Goal: Task Accomplishment & Management: Use online tool/utility

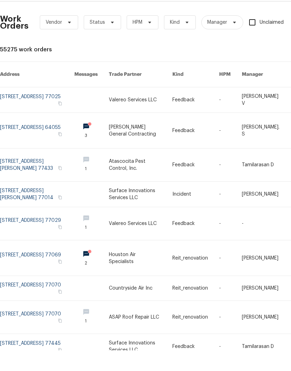
scroll to position [28, 0]
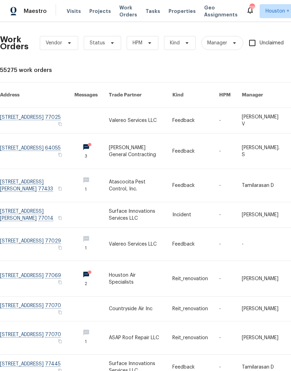
click at [119, 10] on span "Work Orders" at bounding box center [128, 11] width 18 height 14
click at [120, 6] on span "Work Orders" at bounding box center [128, 11] width 18 height 14
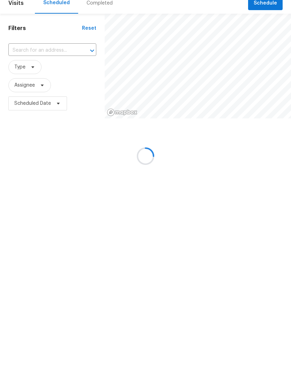
scroll to position [29, 0]
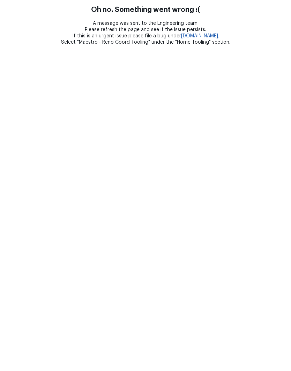
scroll to position [29, 0]
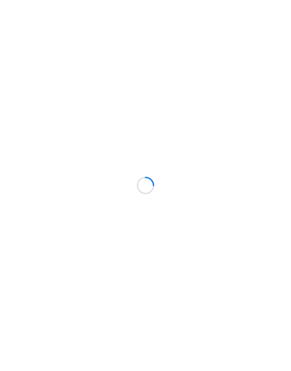
scroll to position [29, 0]
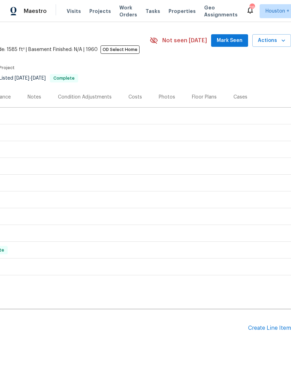
scroll to position [19, 103]
click at [265, 327] on div "Create Line Item" at bounding box center [269, 328] width 43 height 7
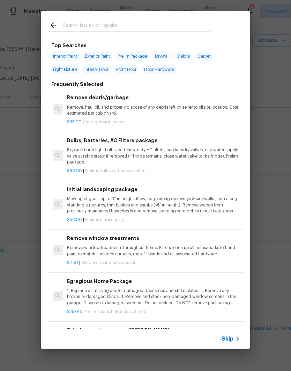
click at [74, 21] on input "text" at bounding box center [137, 26] width 148 height 10
type input "Drywal"
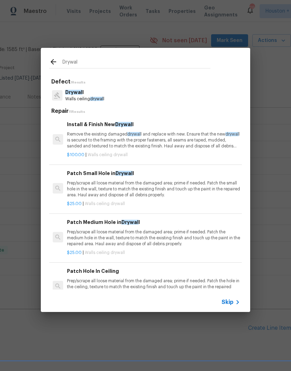
click at [71, 95] on span "Drywal" at bounding box center [73, 92] width 17 height 5
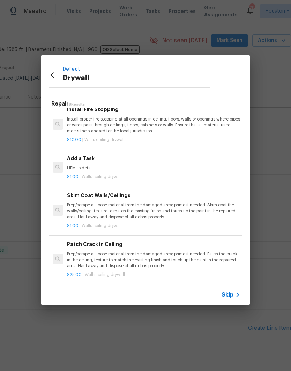
scroll to position [203, 0]
click at [71, 166] on p "HPM to detail" at bounding box center [153, 169] width 173 height 6
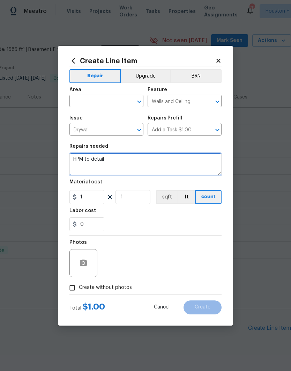
click at [73, 159] on textarea "HPM to detail" at bounding box center [146, 164] width 152 height 22
click at [75, 161] on textarea "HPM to detail" at bounding box center [146, 164] width 152 height 22
click at [75, 160] on textarea "HPM to detail" at bounding box center [146, 164] width 152 height 22
type textarea "Repair and paint the drywall in the back bedroom left closet."
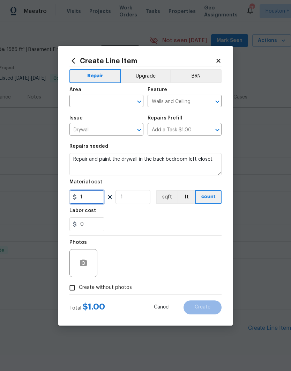
click at [88, 196] on input "1" at bounding box center [87, 197] width 35 height 14
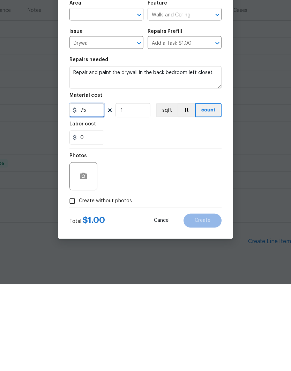
type input "75"
click at [70, 281] on input "Create without photos" at bounding box center [72, 287] width 13 height 13
checkbox input "true"
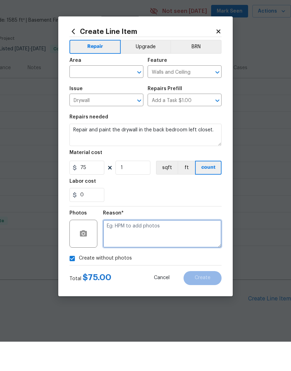
click at [191, 249] on textarea at bounding box center [162, 263] width 119 height 28
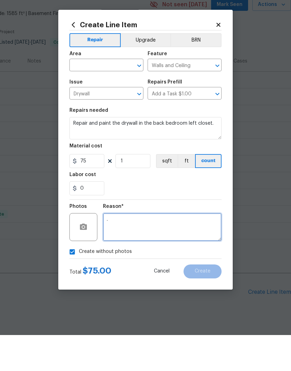
type textarea "."
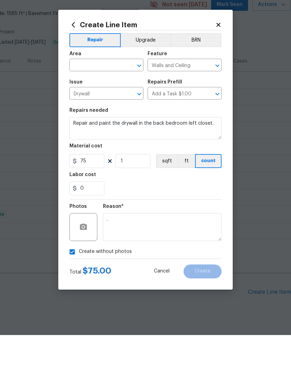
click at [78, 96] on input "text" at bounding box center [97, 101] width 55 height 11
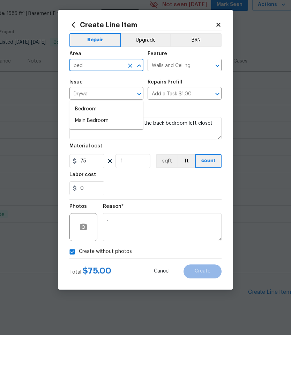
click at [79, 139] on li "Bedroom" at bounding box center [107, 145] width 74 height 12
type input "Bedroom"
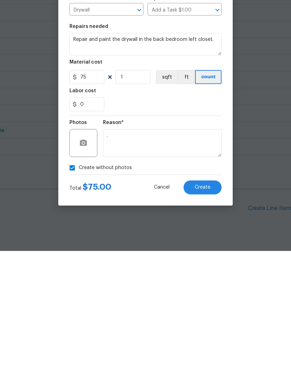
click at [187, 249] on textarea "." at bounding box center [162, 263] width 119 height 28
click at [217, 300] on button "Create" at bounding box center [203, 307] width 38 height 14
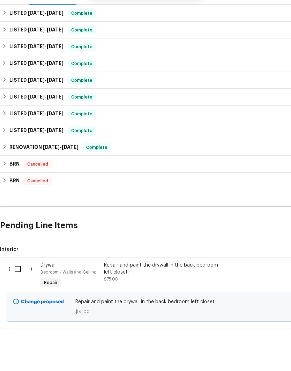
scroll to position [93, 0]
click at [15, 291] on input "checkbox" at bounding box center [20, 298] width 20 height 15
checkbox input "true"
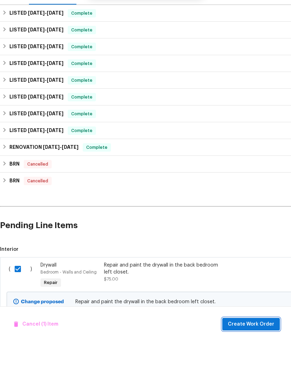
click at [258, 347] on button "Create Work Order" at bounding box center [252, 353] width 58 height 13
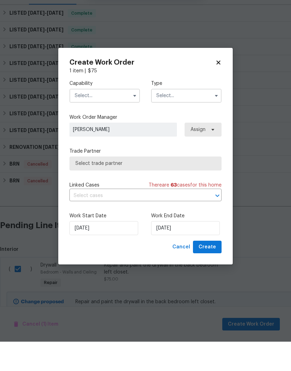
click at [82, 118] on input "text" at bounding box center [105, 125] width 71 height 14
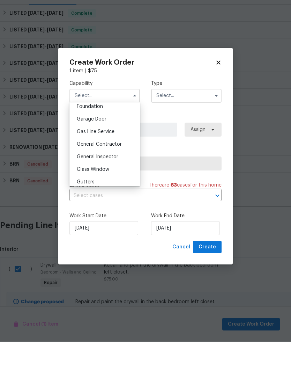
scroll to position [305, 0]
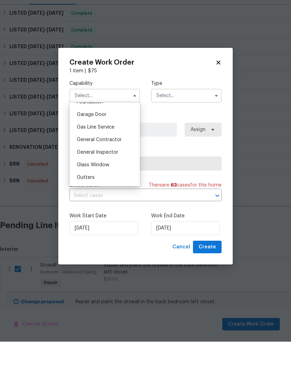
click at [77, 167] on span "General Contractor" at bounding box center [99, 169] width 45 height 5
type input "General Contractor"
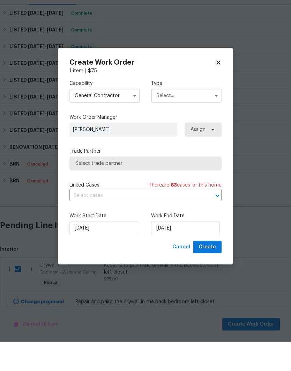
click at [193, 118] on input "text" at bounding box center [186, 125] width 71 height 14
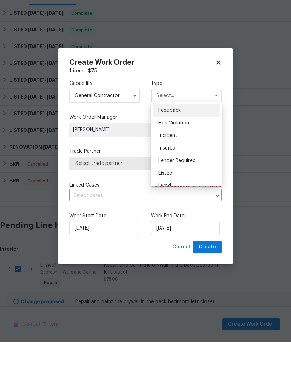
click at [204, 196] on div "Listed" at bounding box center [186, 202] width 67 height 13
type input "Listed"
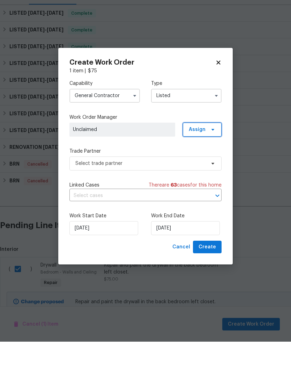
click at [207, 152] on span "Assign" at bounding box center [202, 159] width 39 height 14
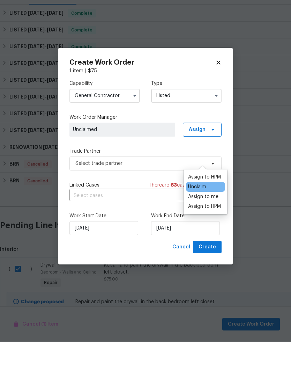
click at [215, 223] on div "Assign to me" at bounding box center [203, 226] width 30 height 7
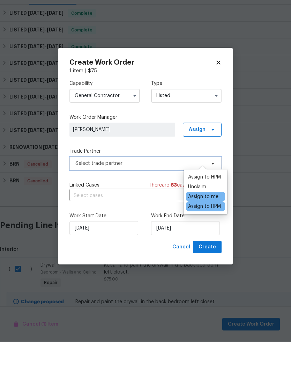
click at [148, 189] on span "Select trade partner" at bounding box center [140, 192] width 130 height 7
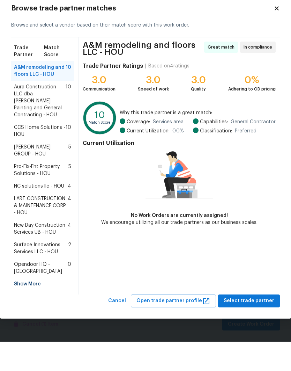
click at [20, 113] on span "Aura Construction LLC dba Logan's Painting and General Contracting - HOU" at bounding box center [40, 130] width 52 height 35
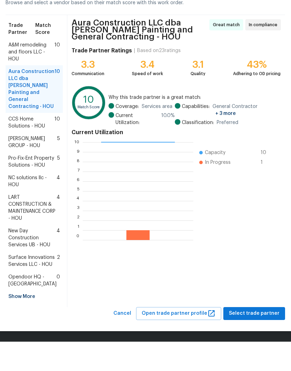
scroll to position [72, 0]
click at [260, 339] on span "Select trade partner" at bounding box center [254, 343] width 51 height 9
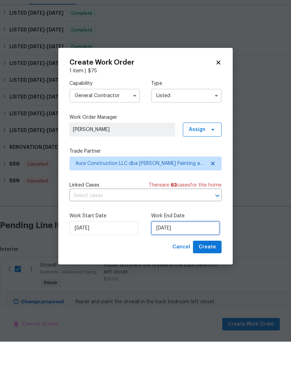
click at [205, 251] on input "[DATE]" at bounding box center [185, 258] width 69 height 14
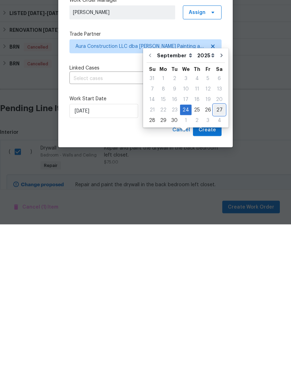
click at [218, 252] on div "27" at bounding box center [220, 257] width 12 height 10
type input "[DATE]"
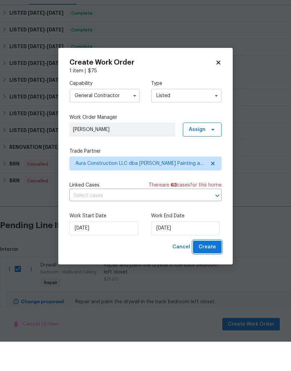
click at [212, 272] on span "Create" at bounding box center [207, 276] width 17 height 9
checkbox input "false"
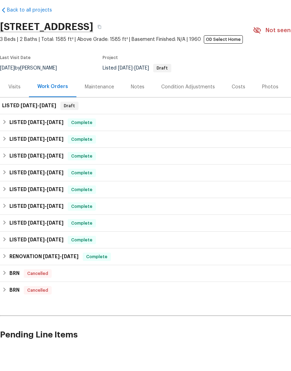
scroll to position [0, 0]
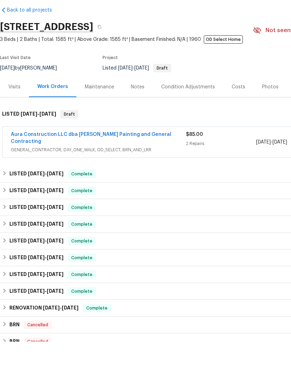
click at [54, 161] on link "Aura Construction LLC dba [PERSON_NAME] Painting and General Contracting" at bounding box center [91, 167] width 161 height 12
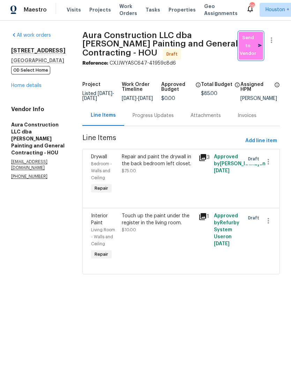
click at [248, 51] on span "Send to Vendor" at bounding box center [250, 47] width 17 height 24
